Goal: Information Seeking & Learning: Learn about a topic

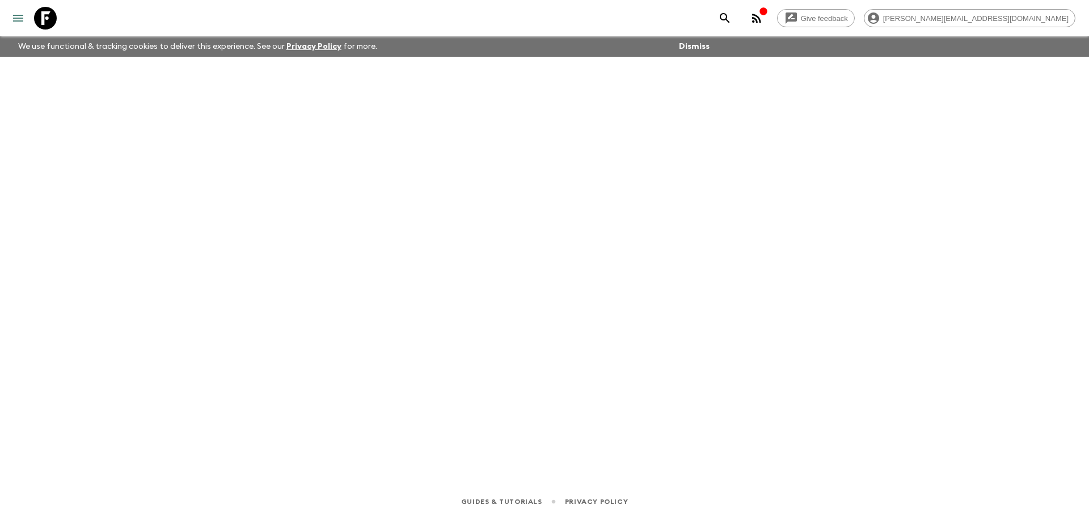
click at [18, 24] on icon "menu" at bounding box center [18, 18] width 14 height 14
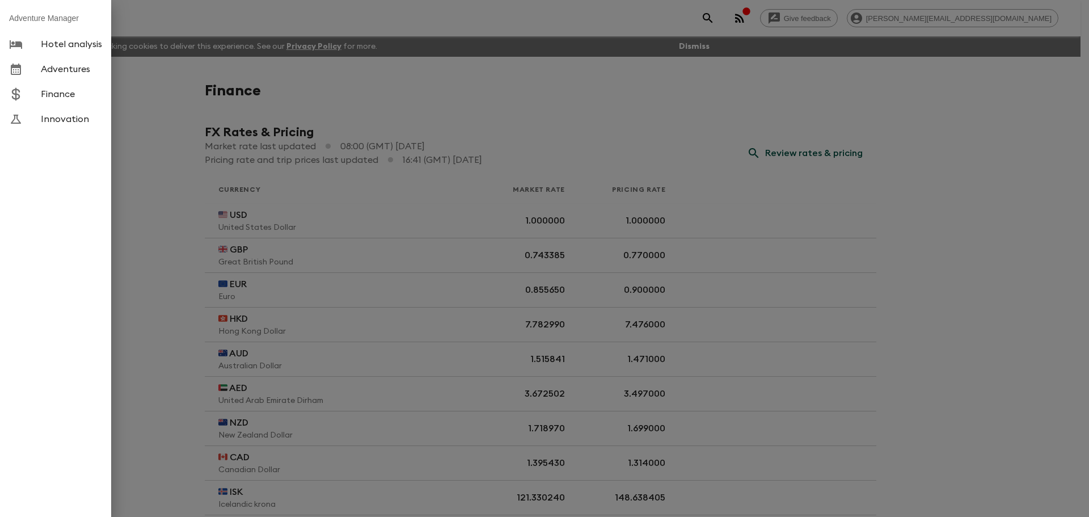
click at [52, 72] on span "Adventures" at bounding box center [71, 69] width 61 height 11
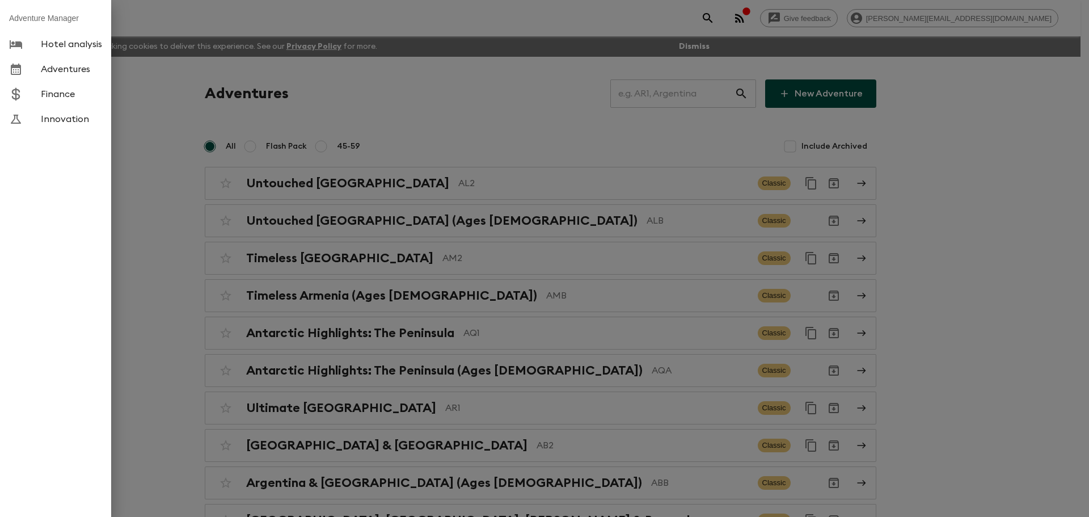
click at [663, 106] on div at bounding box center [544, 258] width 1089 height 517
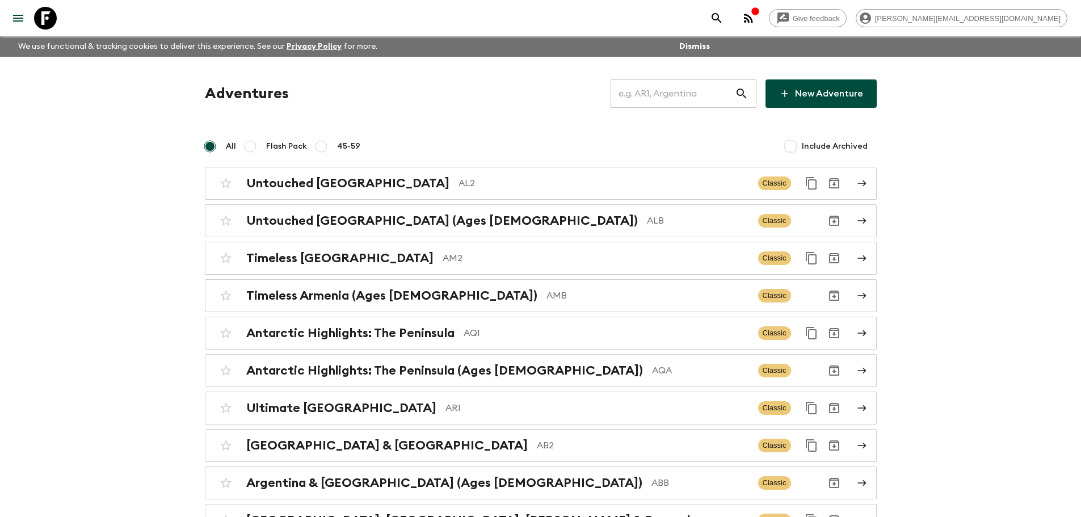
click at [662, 90] on input "text" at bounding box center [672, 94] width 124 height 32
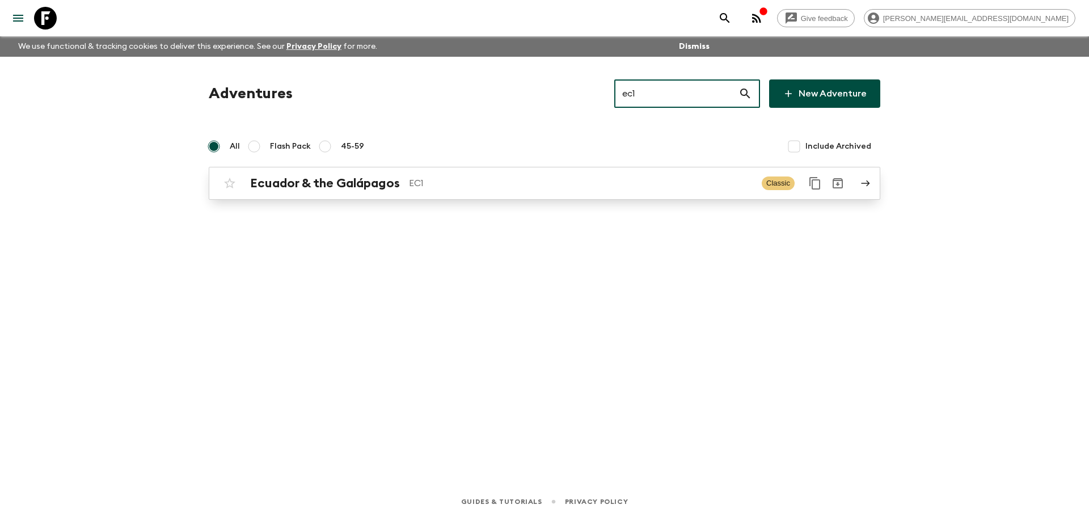
type input "ec1"
click at [414, 180] on p "EC1" at bounding box center [581, 183] width 344 height 14
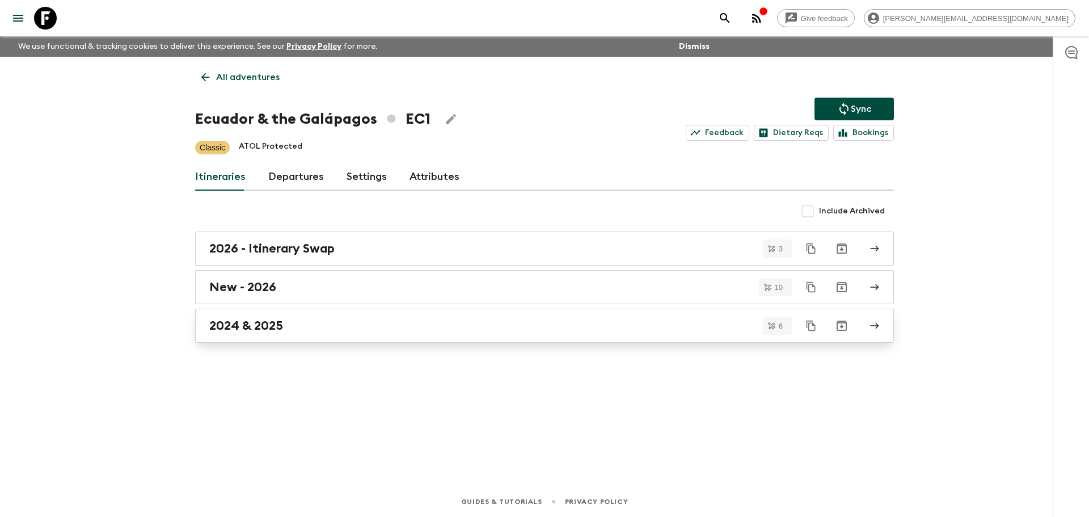
click at [300, 319] on div "2024 & 2025" at bounding box center [533, 325] width 649 height 15
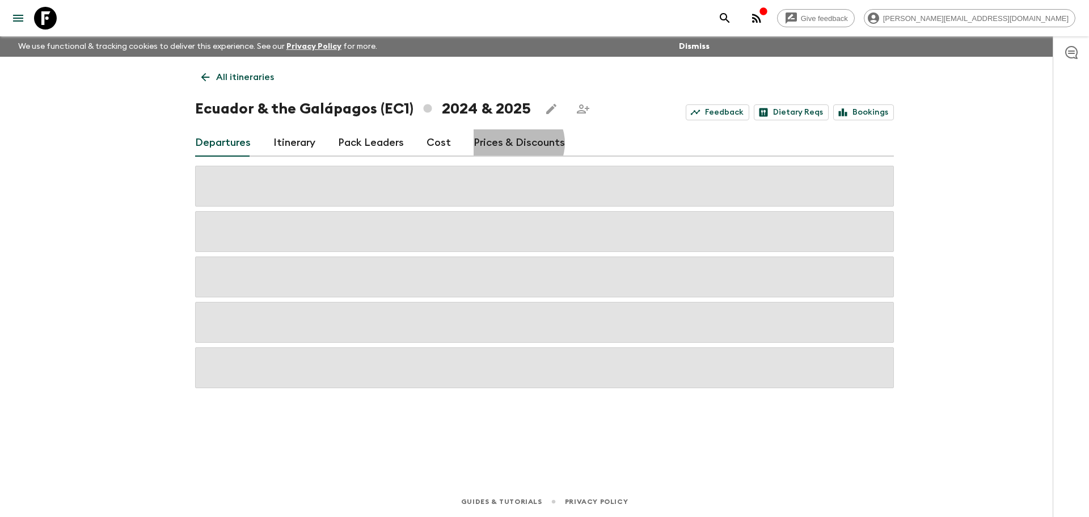
click at [512, 143] on link "Prices & Discounts" at bounding box center [519, 142] width 91 height 27
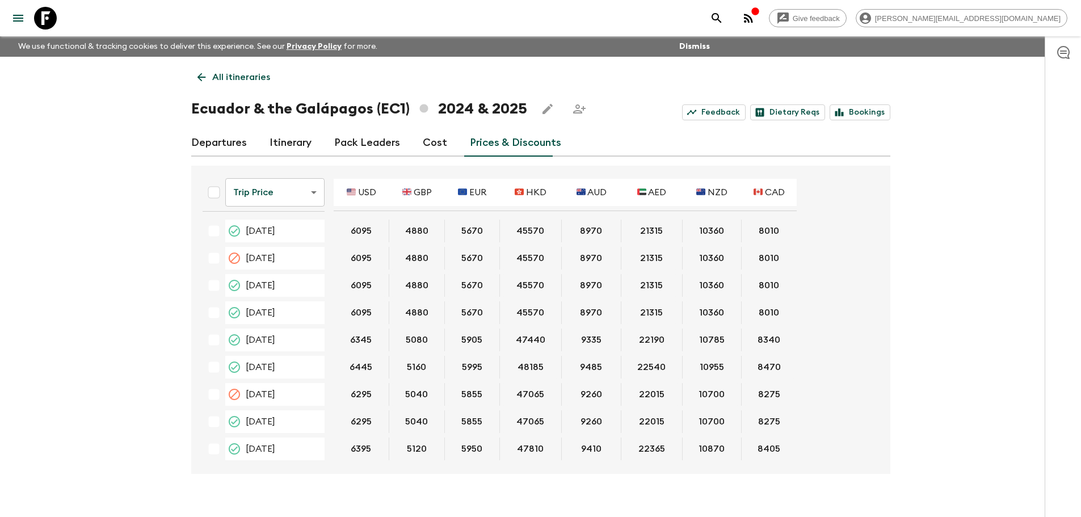
click at [289, 196] on body "Give feedback [PERSON_NAME][EMAIL_ADDRESS][DOMAIN_NAME] We use functional & tra…" at bounding box center [540, 268] width 1081 height 536
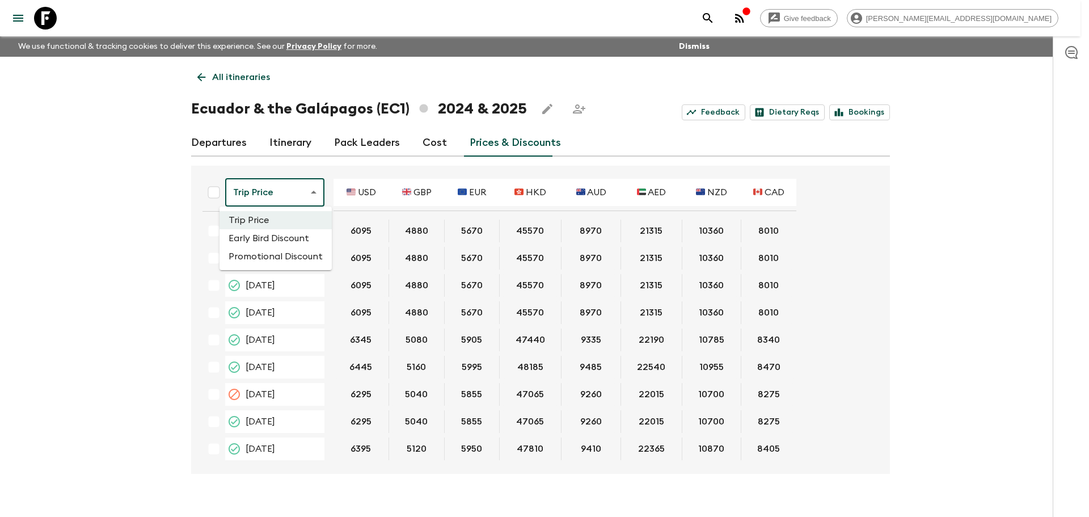
click at [275, 251] on li "Promotional Discount" at bounding box center [276, 256] width 112 height 18
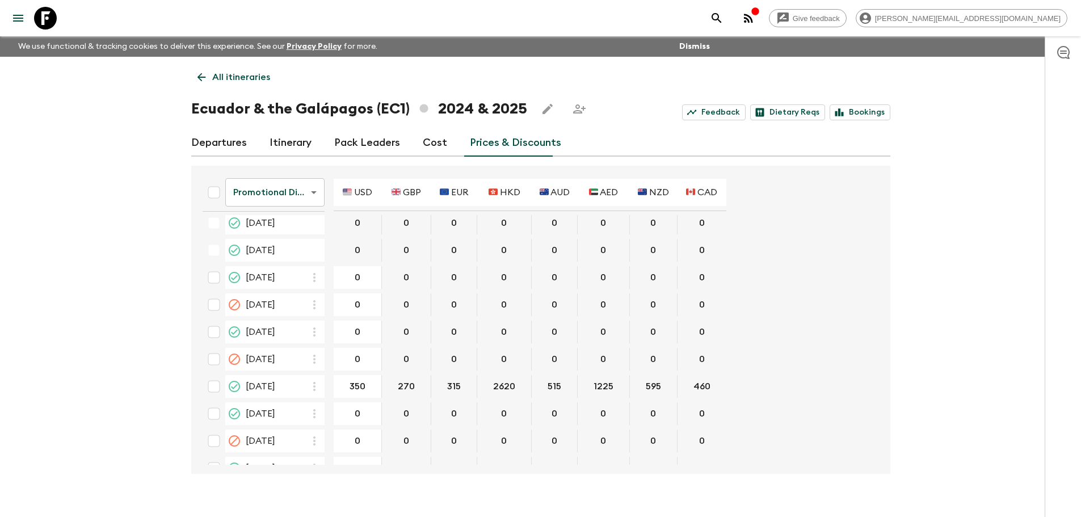
scroll to position [2269, 0]
click at [238, 80] on p "All itineraries" at bounding box center [241, 77] width 58 height 14
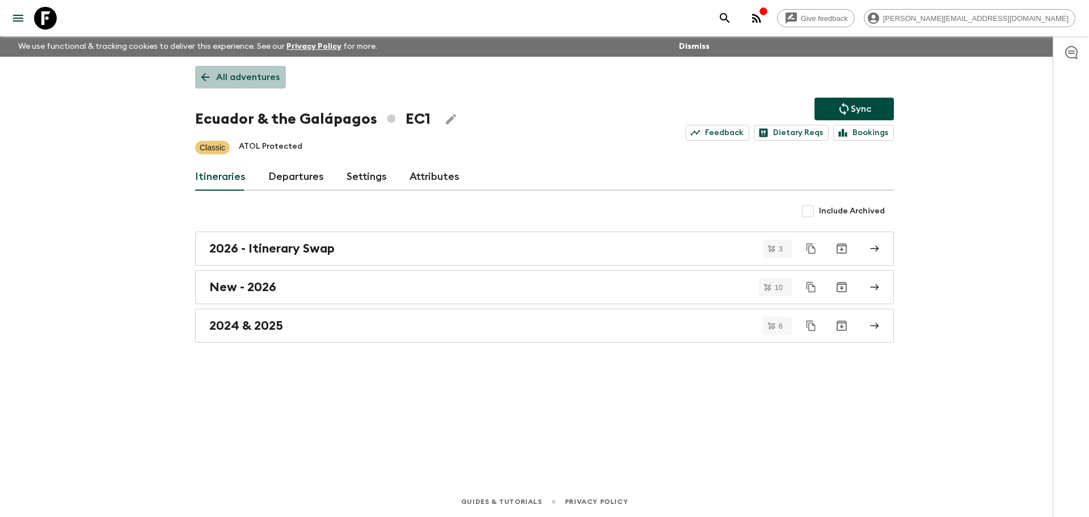
click at [230, 69] on link "All adventures" at bounding box center [240, 77] width 91 height 23
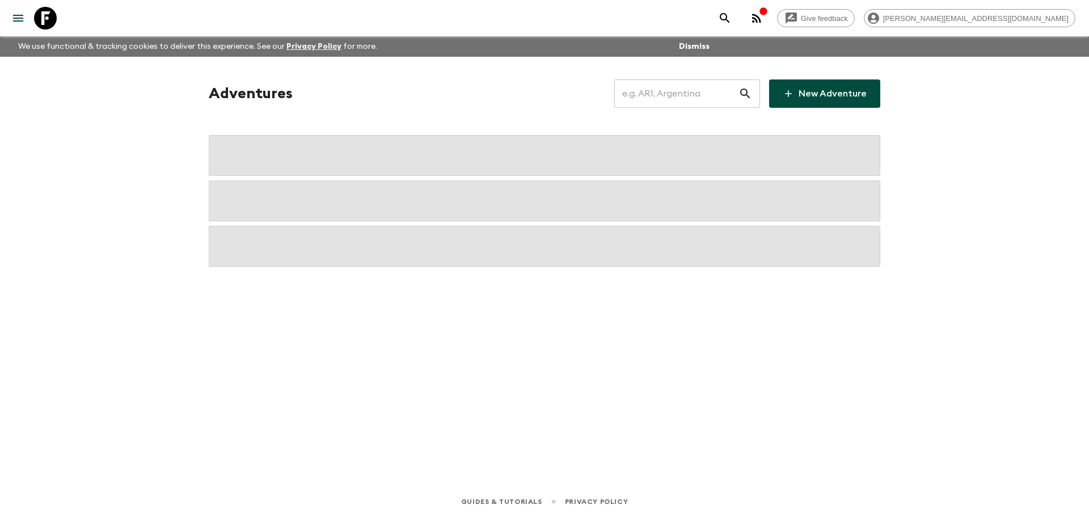
click at [702, 93] on input "text" at bounding box center [676, 94] width 124 height 32
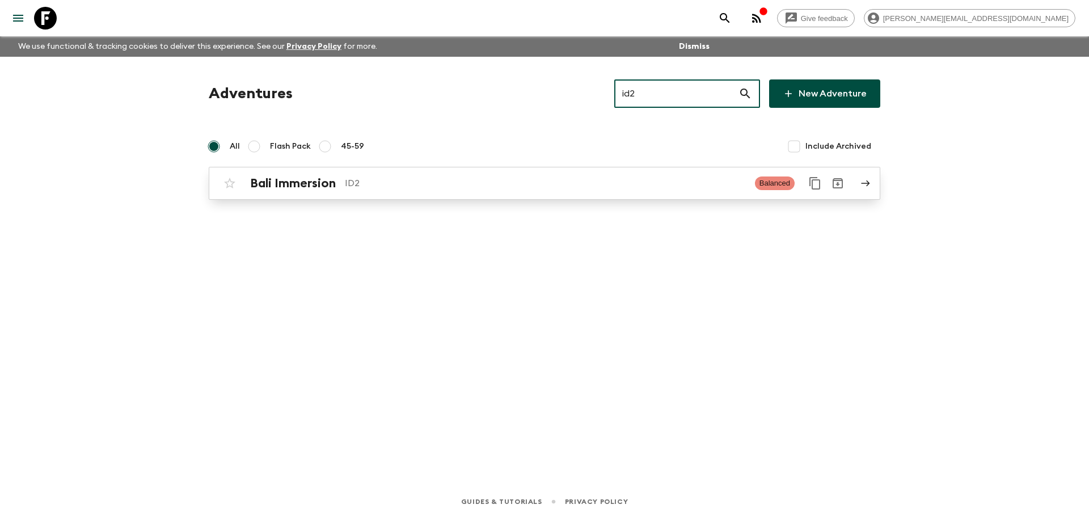
type input "id2"
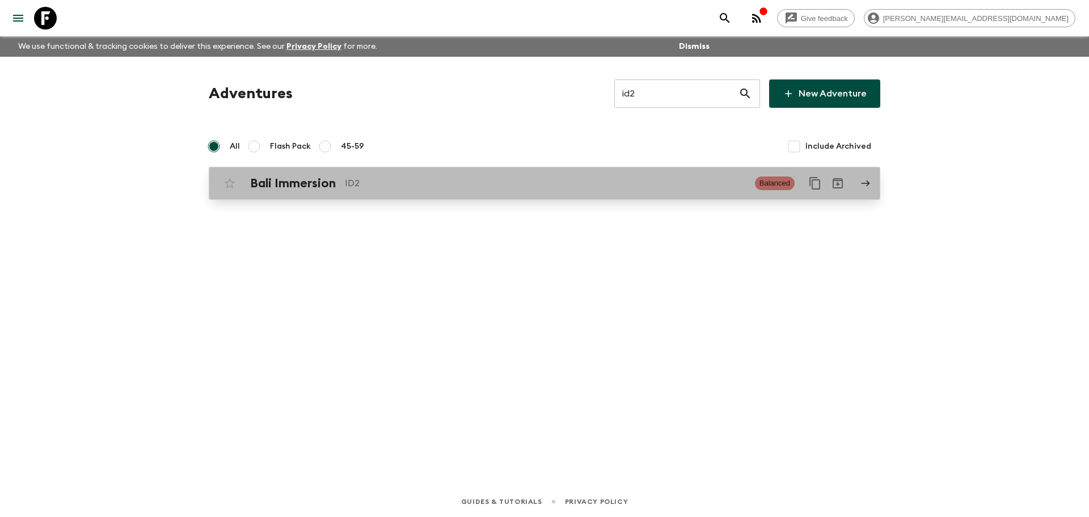
click at [406, 191] on div "Bali Immersion ID2 Balanced" at bounding box center [522, 183] width 608 height 23
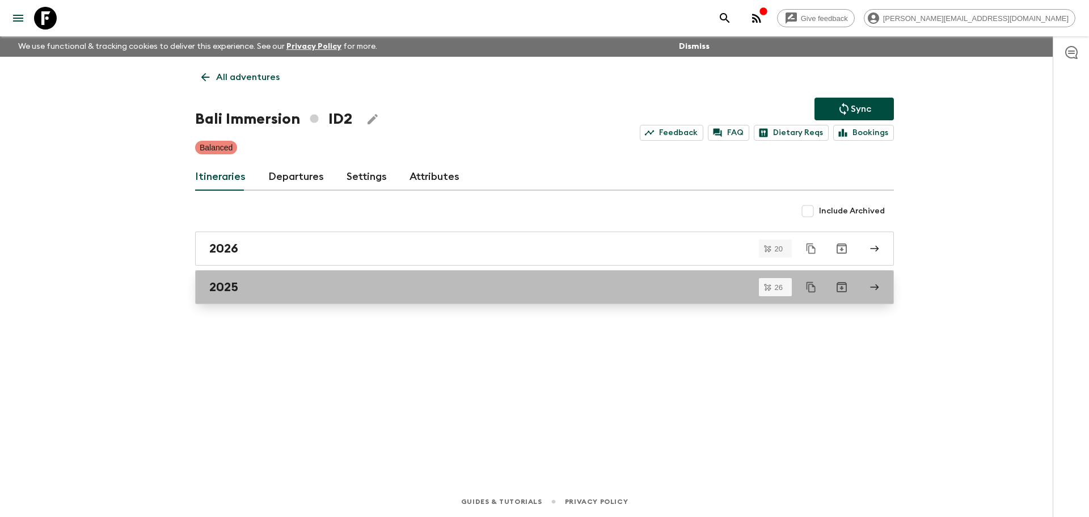
click at [294, 290] on div "2025" at bounding box center [533, 287] width 649 height 15
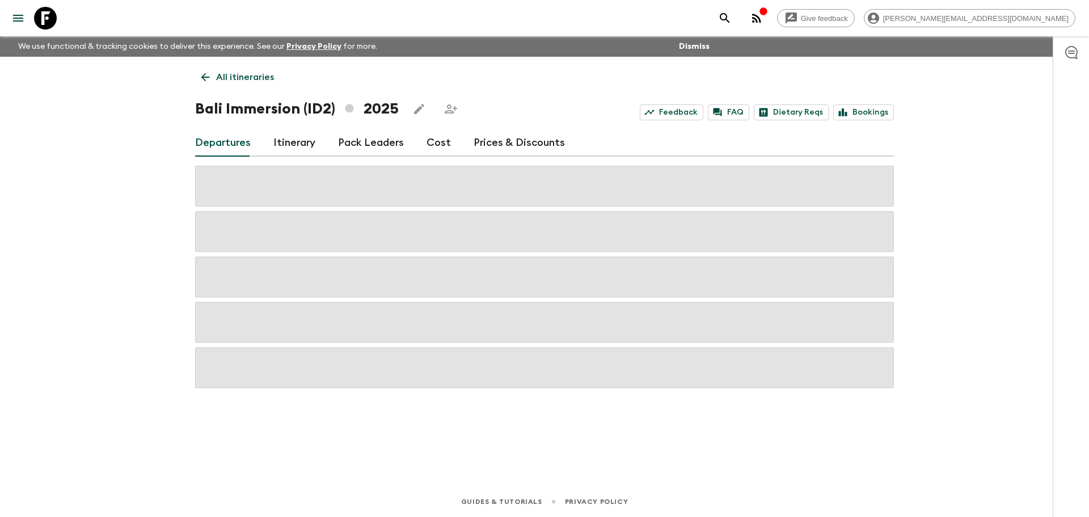
click at [491, 140] on link "Prices & Discounts" at bounding box center [519, 142] width 91 height 27
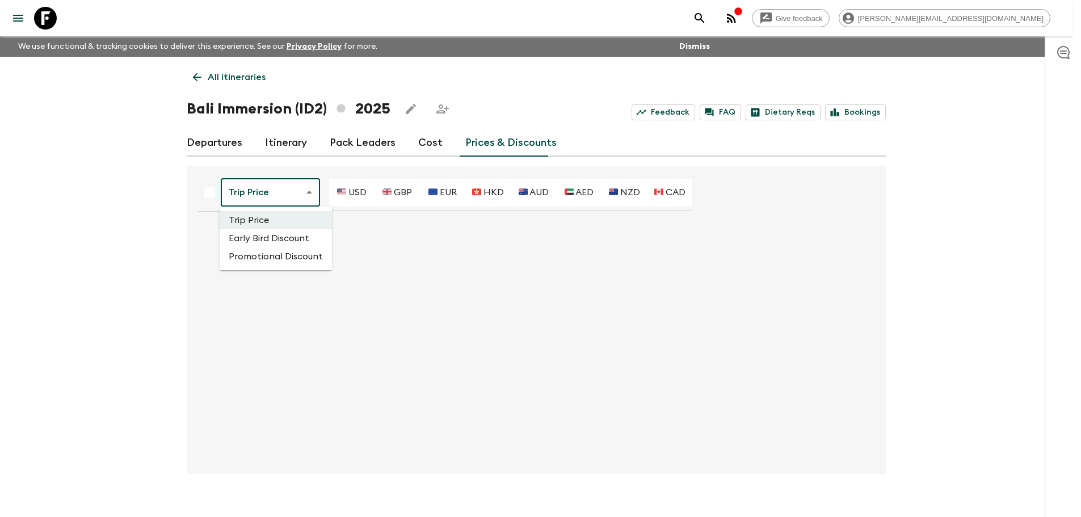
click at [283, 192] on body "Give feedback [PERSON_NAME][EMAIL_ADDRESS][DOMAIN_NAME] We use functional & tra…" at bounding box center [540, 268] width 1081 height 536
click at [272, 260] on li "Promotional Discount" at bounding box center [276, 256] width 112 height 18
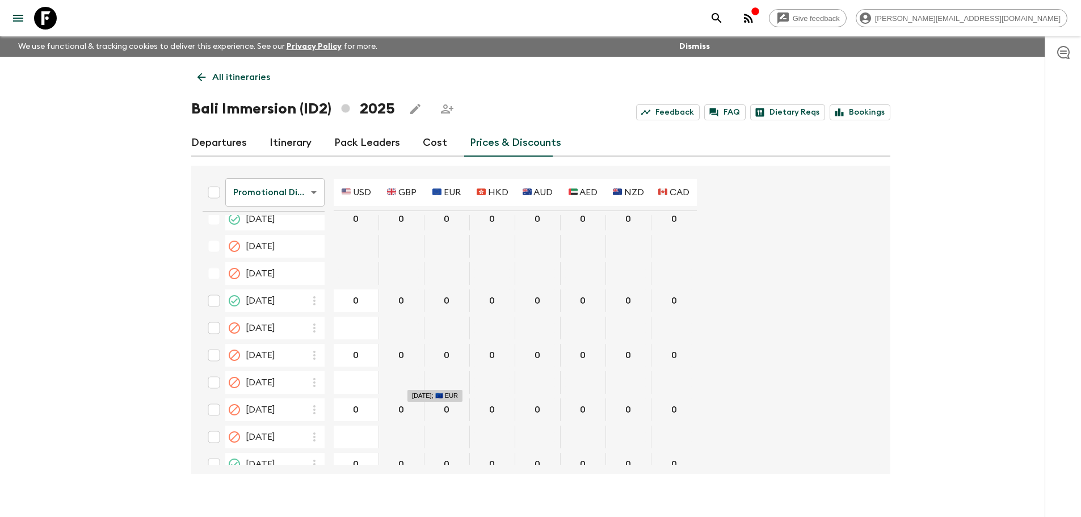
scroll to position [694, 0]
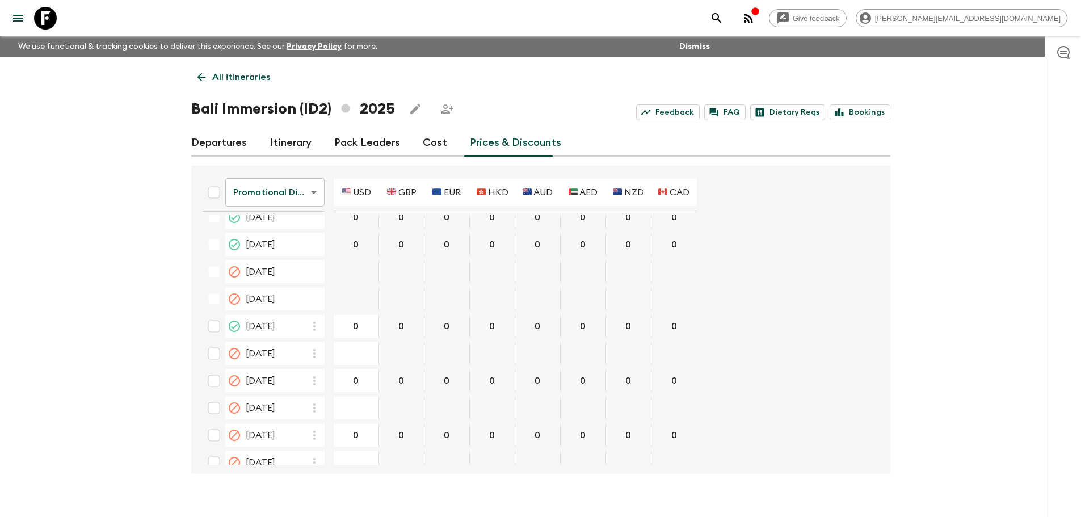
click at [218, 71] on p "All itineraries" at bounding box center [241, 77] width 58 height 14
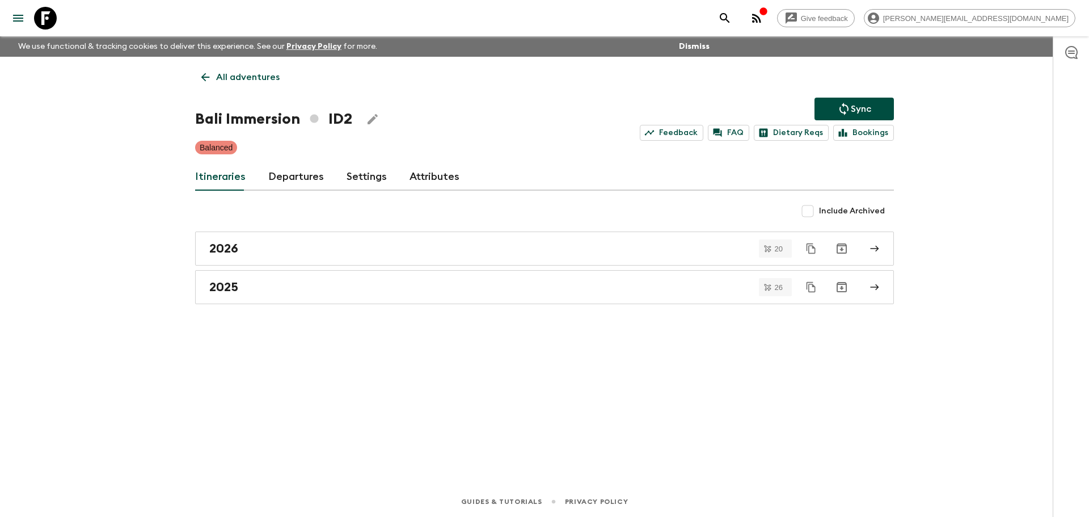
click at [239, 80] on p "All adventures" at bounding box center [248, 77] width 64 height 14
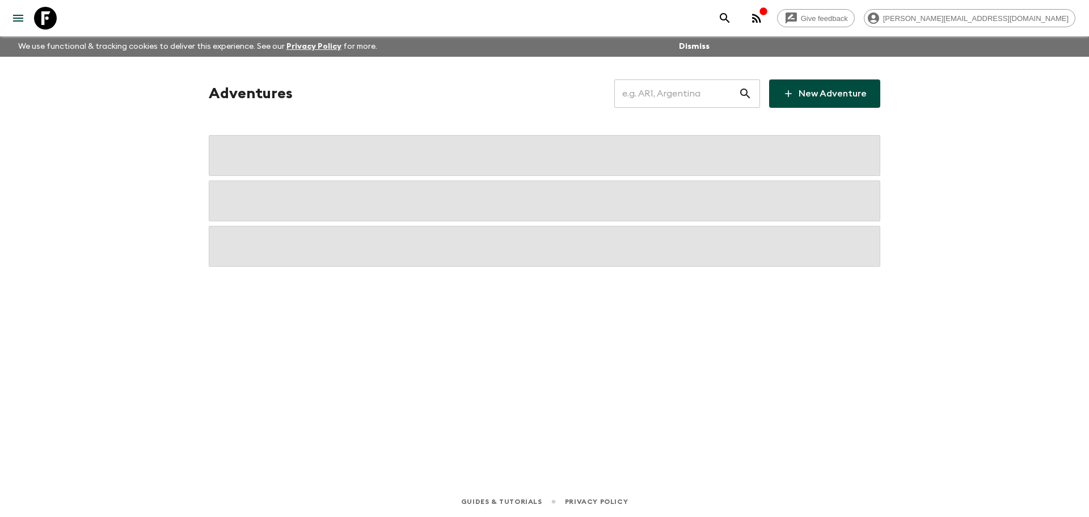
click at [709, 97] on input "text" at bounding box center [676, 94] width 124 height 32
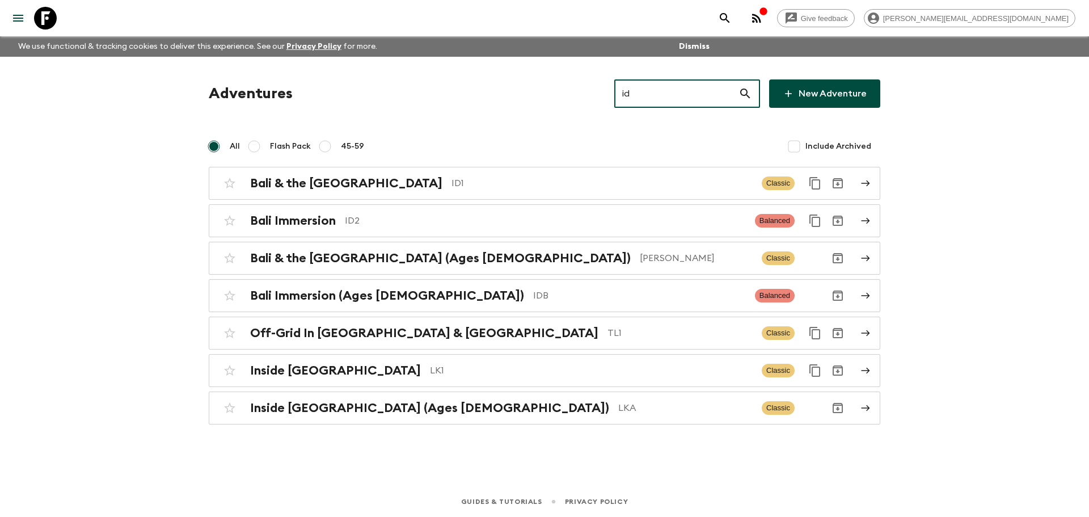
type input "id1"
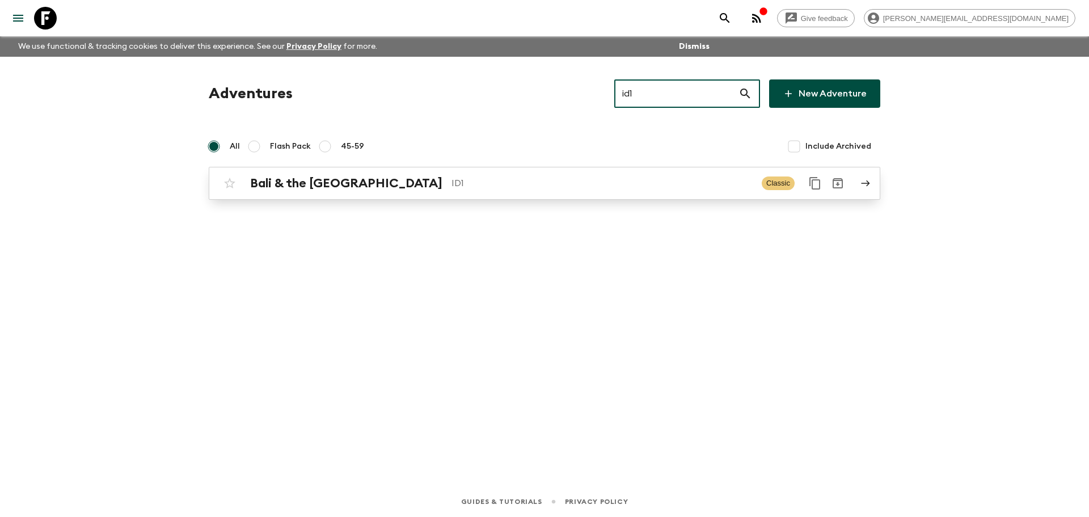
click at [452, 180] on p "ID1" at bounding box center [602, 183] width 301 height 14
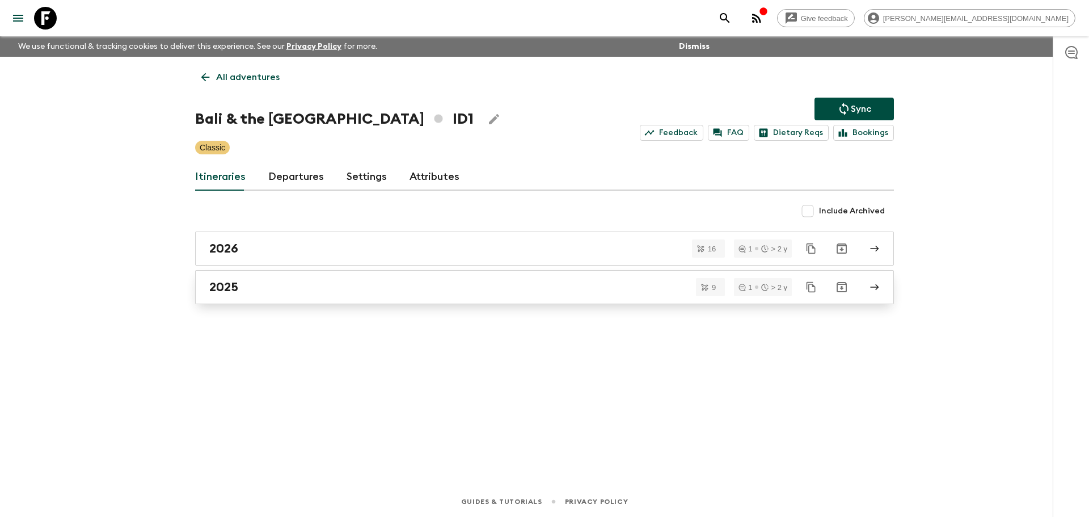
click at [323, 289] on div "2025" at bounding box center [533, 287] width 649 height 15
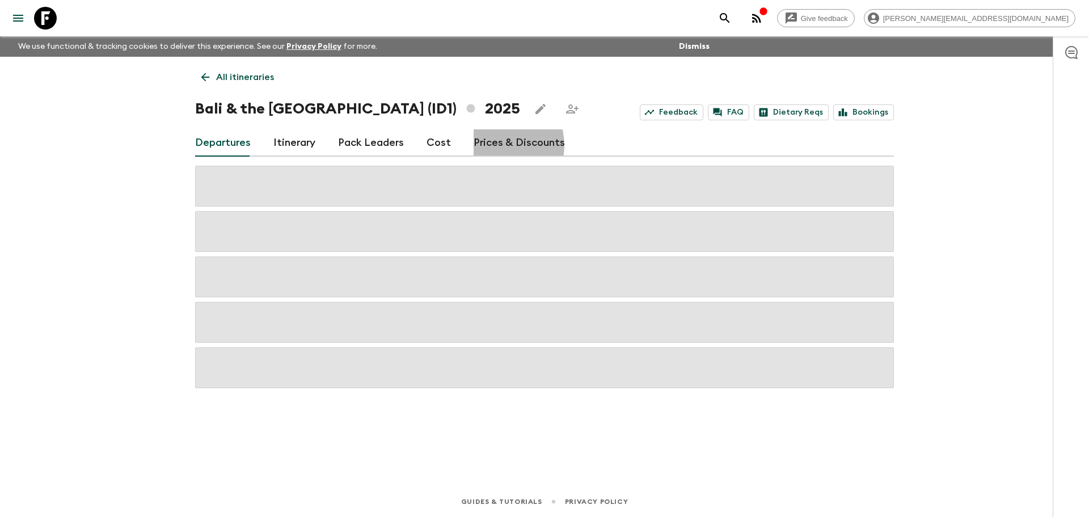
click at [490, 145] on link "Prices & Discounts" at bounding box center [519, 142] width 91 height 27
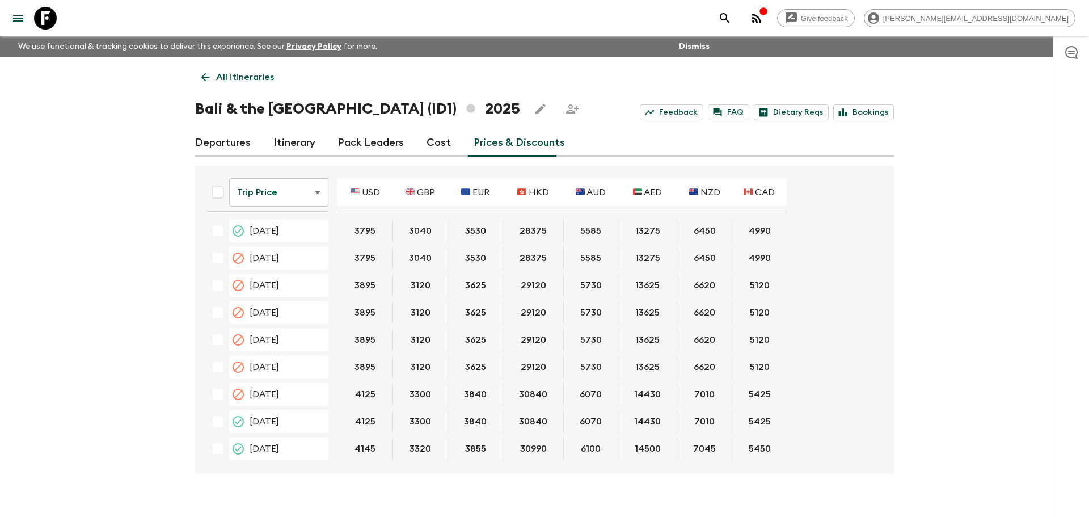
click at [277, 182] on body "Give feedback [PERSON_NAME][EMAIL_ADDRESS][DOMAIN_NAME] We use functional & tra…" at bounding box center [544, 268] width 1089 height 536
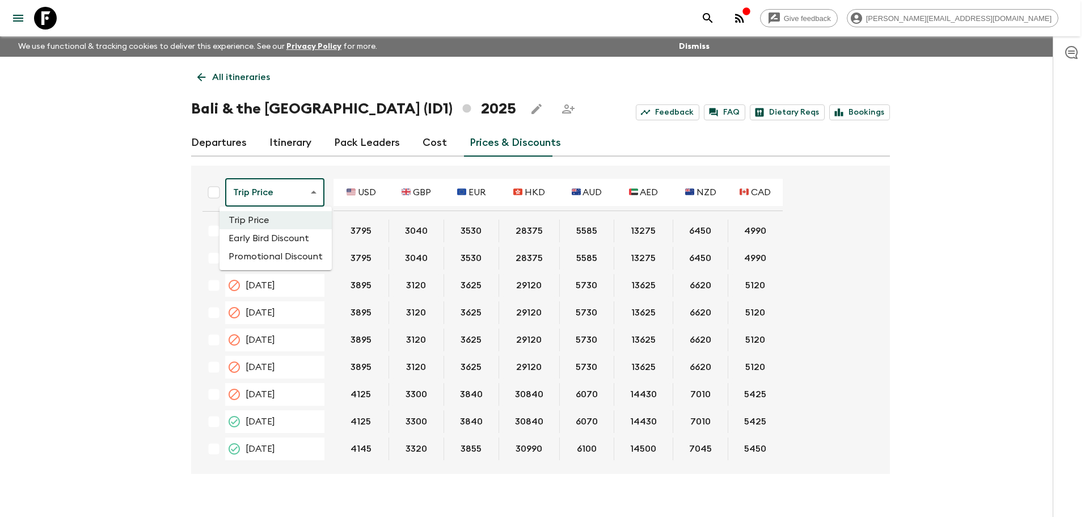
click at [264, 258] on li "Promotional Discount" at bounding box center [276, 256] width 112 height 18
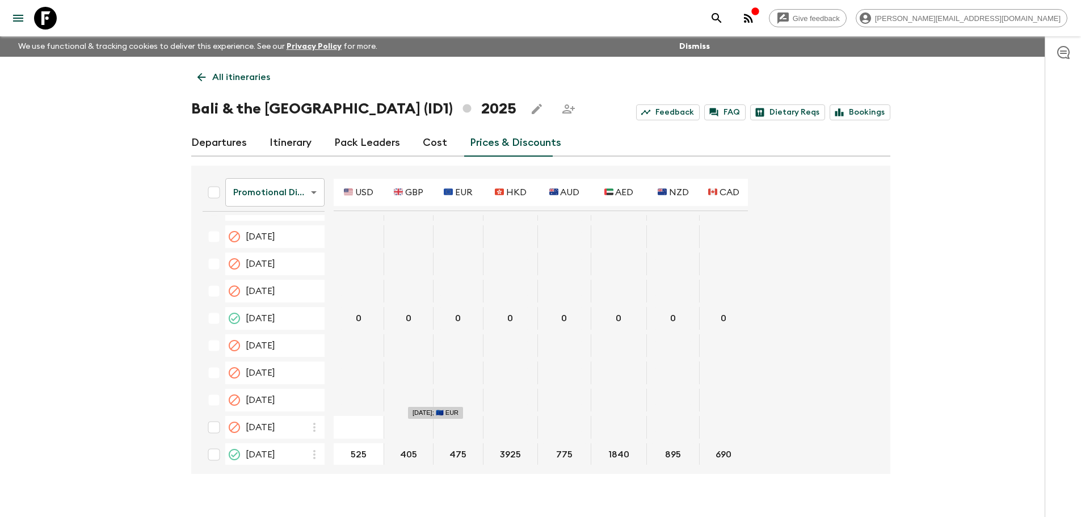
scroll to position [624, 0]
